Goal: Find specific page/section: Find specific page/section

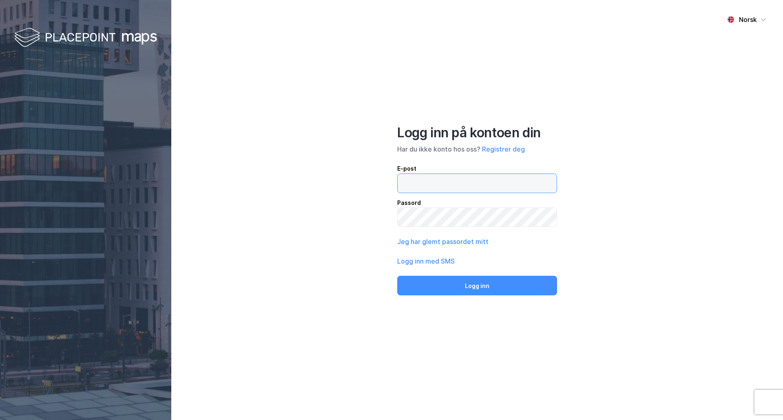
click at [466, 183] on input "email" at bounding box center [476, 183] width 159 height 19
paste input "[EMAIL_ADDRESS][DOMAIN_NAME]"
type input "[EMAIL_ADDRESS][DOMAIN_NAME]"
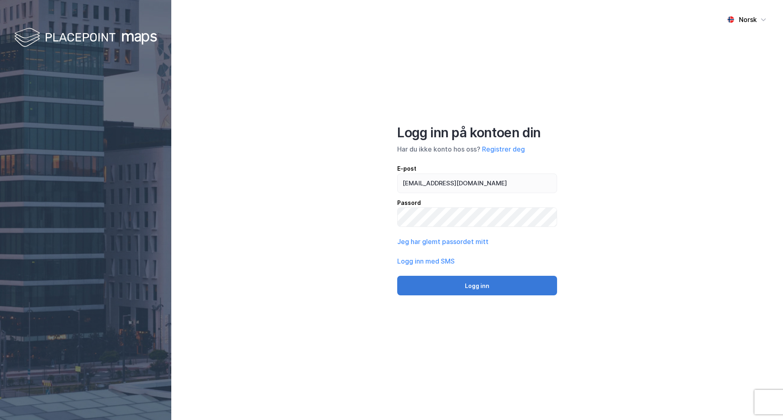
click at [448, 291] on button "Logg inn" at bounding box center [477, 286] width 160 height 20
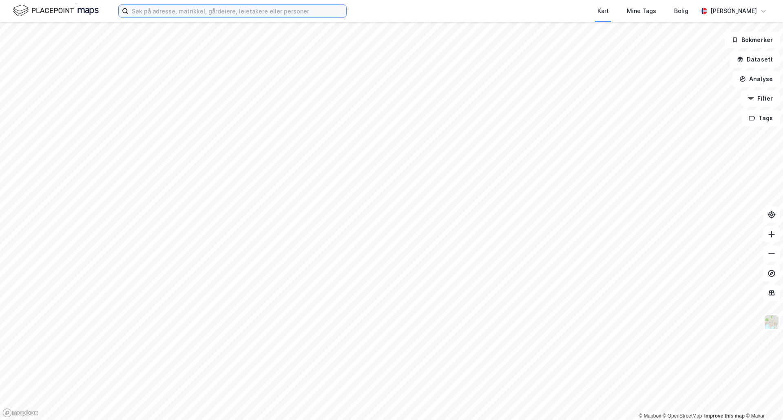
click at [230, 10] on input at bounding box center [237, 11] width 218 height 12
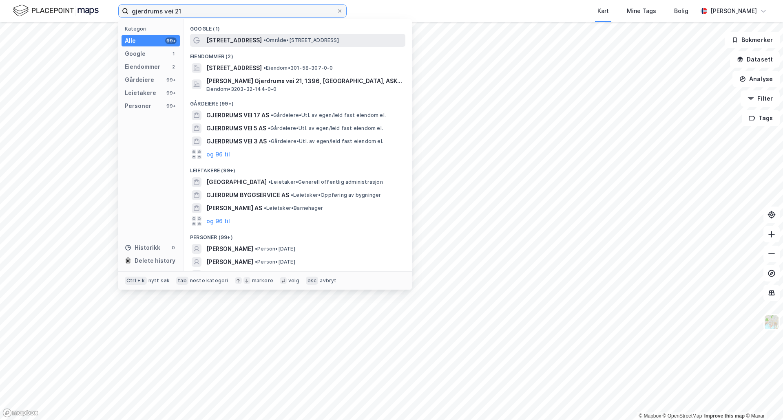
type input "gjerdrums vei 21"
click at [209, 42] on span "[STREET_ADDRESS]" at bounding box center [233, 40] width 55 height 10
